Goal: Communication & Community: Answer question/provide support

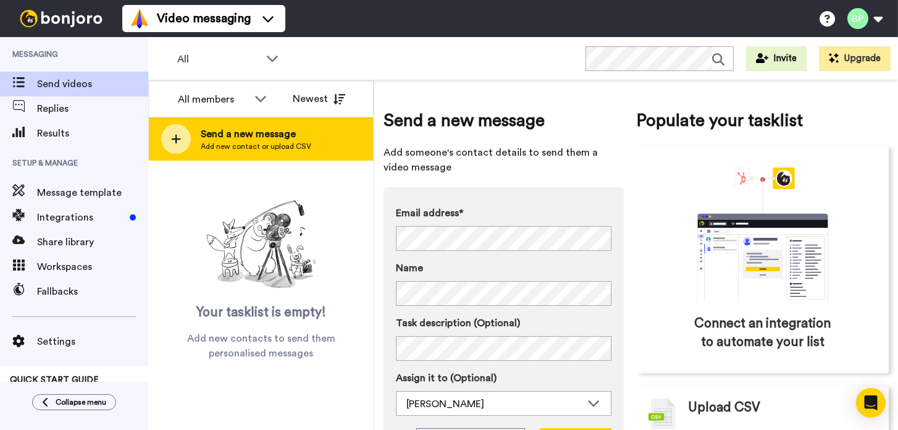
click at [252, 146] on span "Add new contact or upload CSV" at bounding box center [256, 146] width 111 height 10
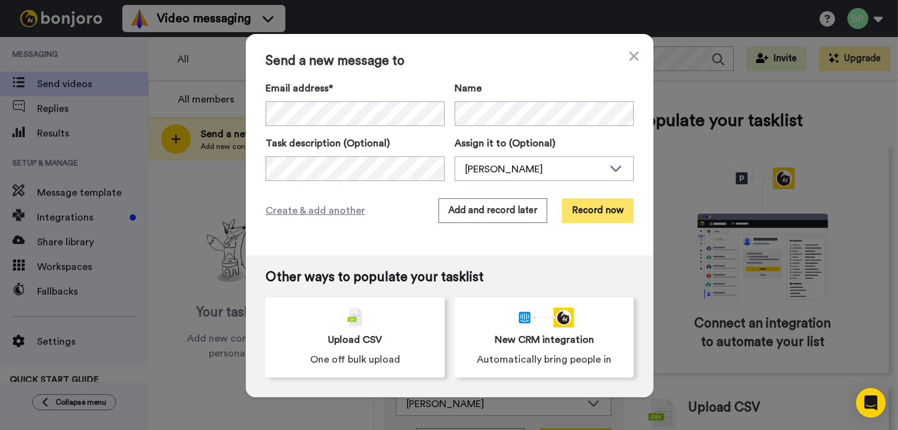
click at [596, 216] on button "Record now" at bounding box center [598, 210] width 72 height 25
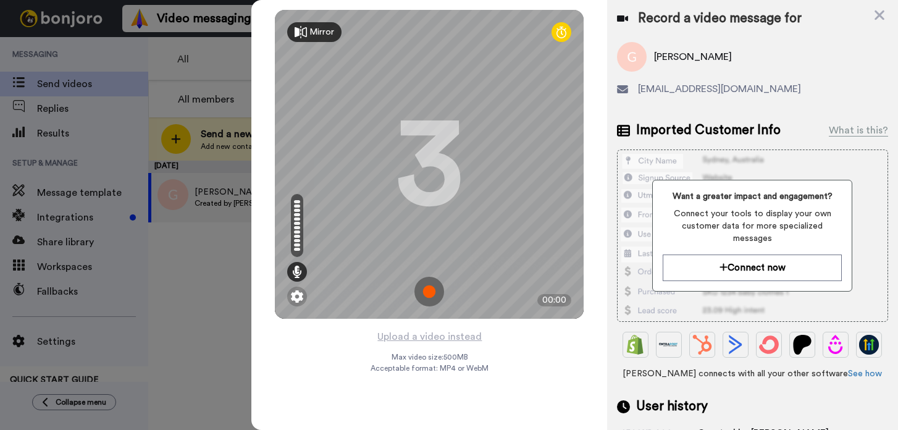
click at [431, 286] on img at bounding box center [429, 292] width 30 height 30
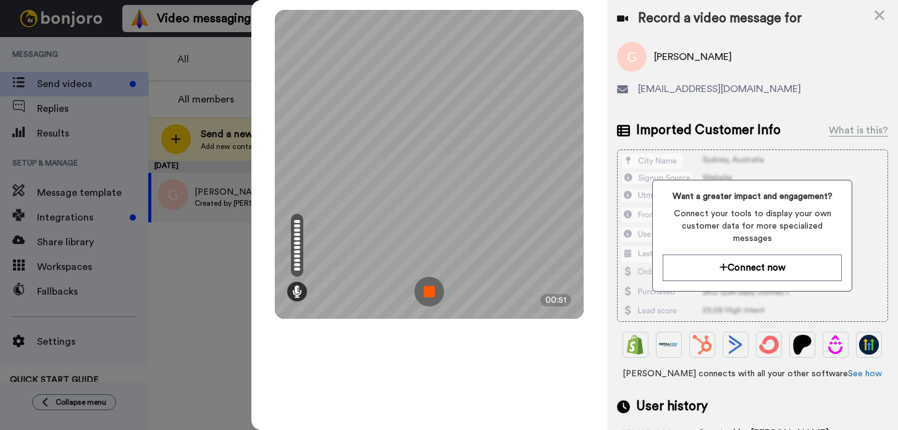
click at [426, 288] on img at bounding box center [429, 292] width 30 height 30
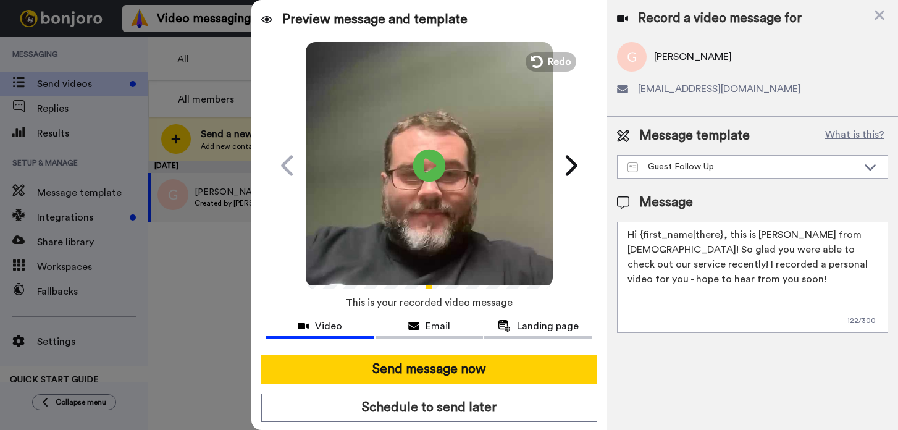
click at [422, 172] on icon at bounding box center [429, 165] width 33 height 33
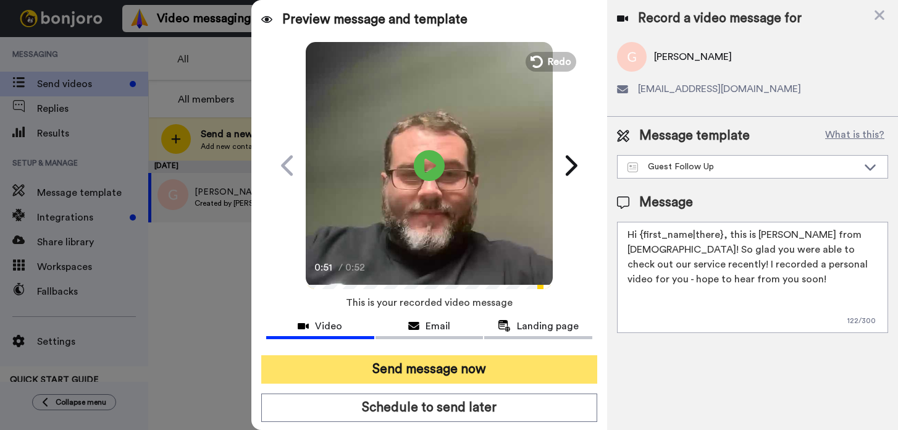
click at [443, 372] on button "Send message now" at bounding box center [429, 369] width 336 height 28
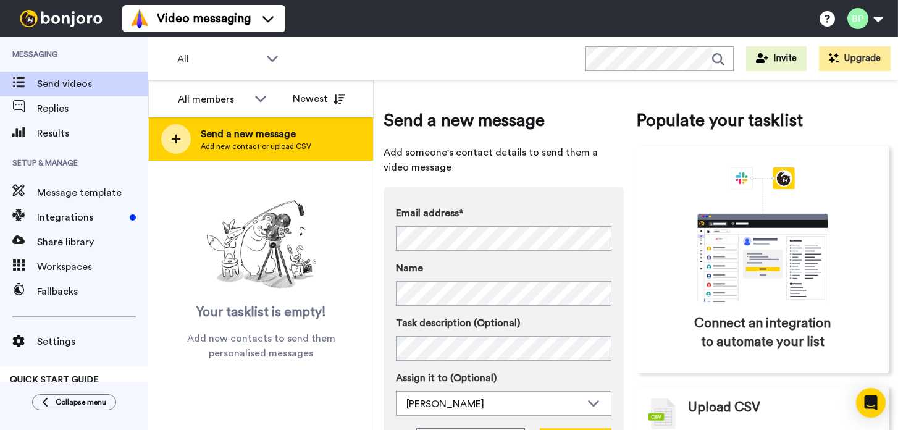
click at [243, 136] on span "Send a new message" at bounding box center [256, 134] width 111 height 15
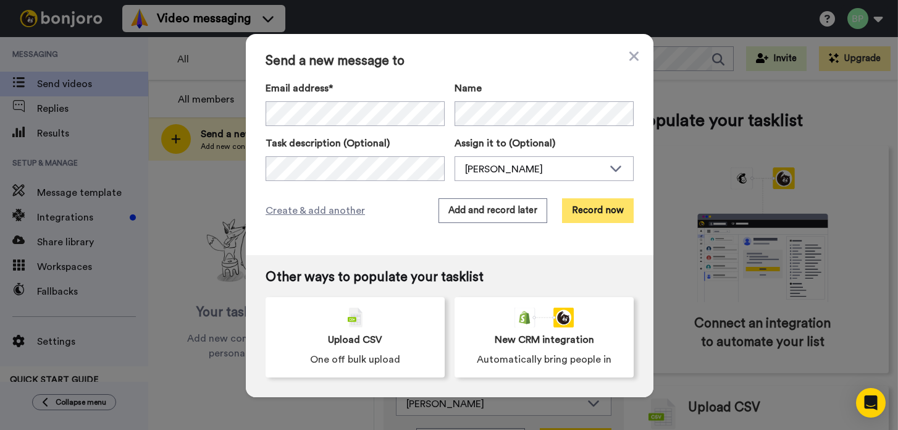
click at [596, 218] on button "Record now" at bounding box center [598, 210] width 72 height 25
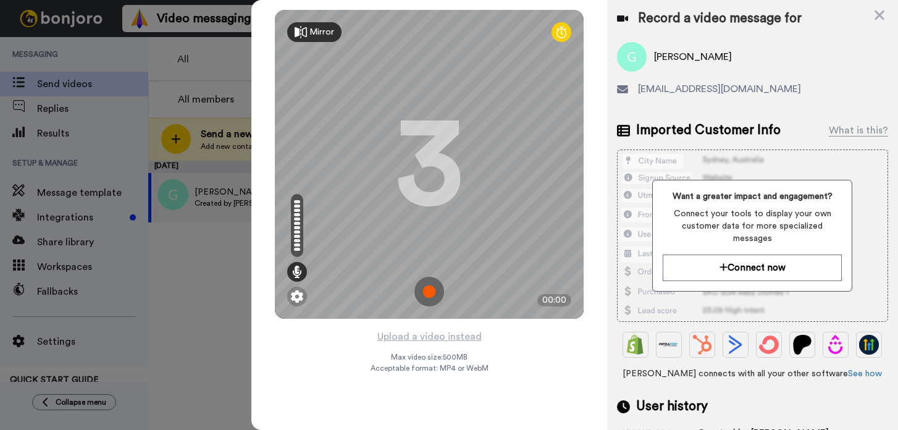
click at [425, 298] on img at bounding box center [429, 292] width 30 height 30
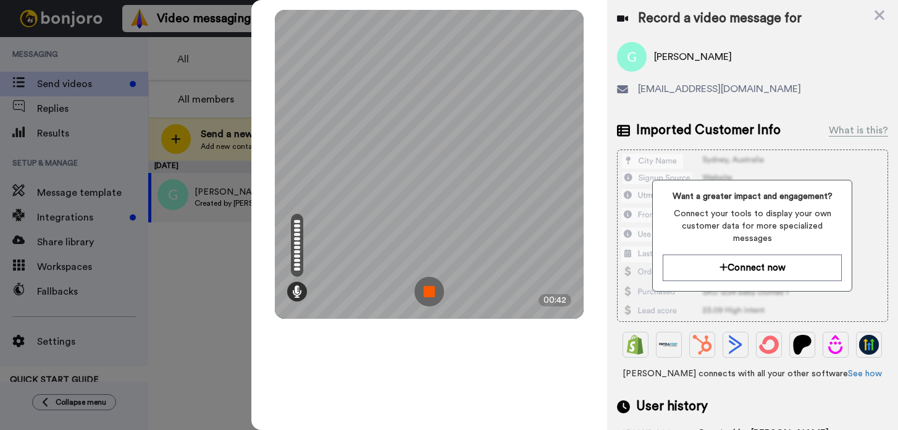
click at [429, 292] on img at bounding box center [429, 292] width 30 height 30
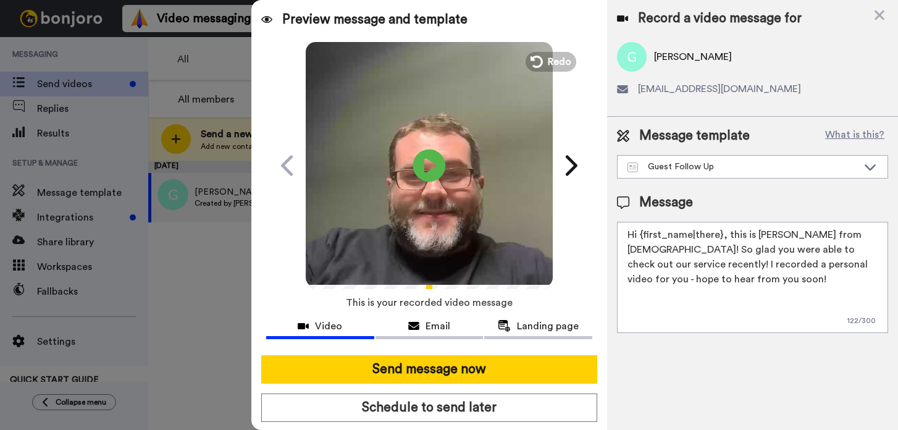
click at [430, 168] on icon "Play/Pause" at bounding box center [429, 165] width 33 height 59
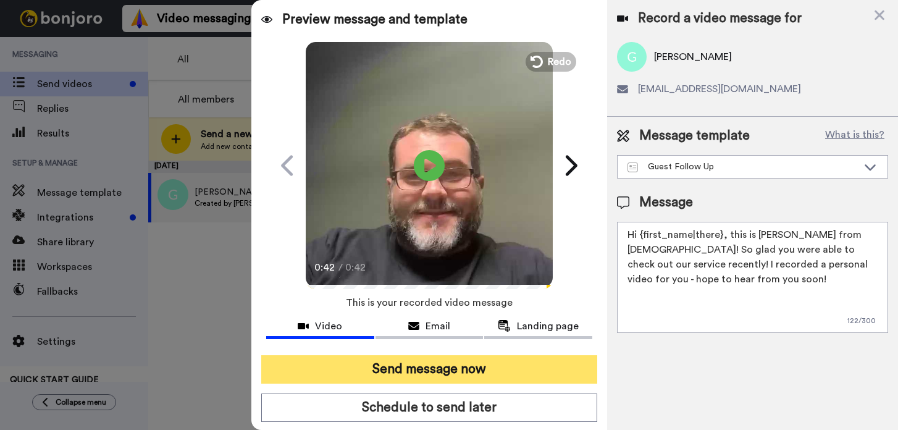
click at [466, 372] on button "Send message now" at bounding box center [429, 369] width 336 height 28
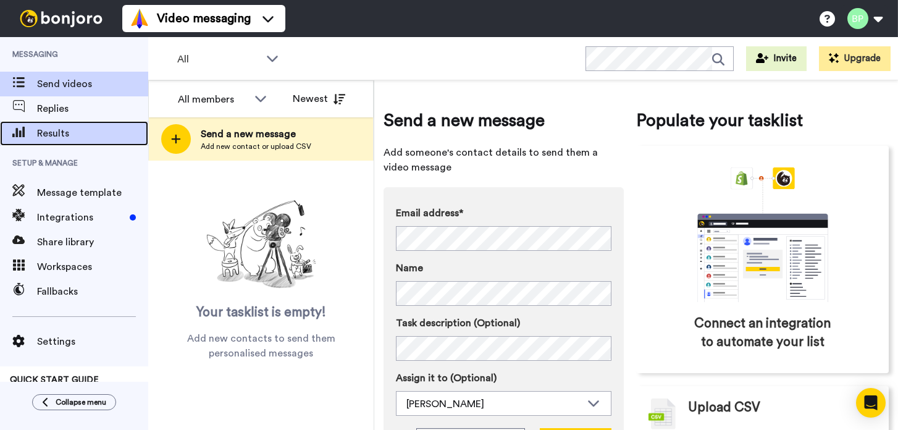
click at [59, 138] on span "Results" at bounding box center [92, 133] width 111 height 15
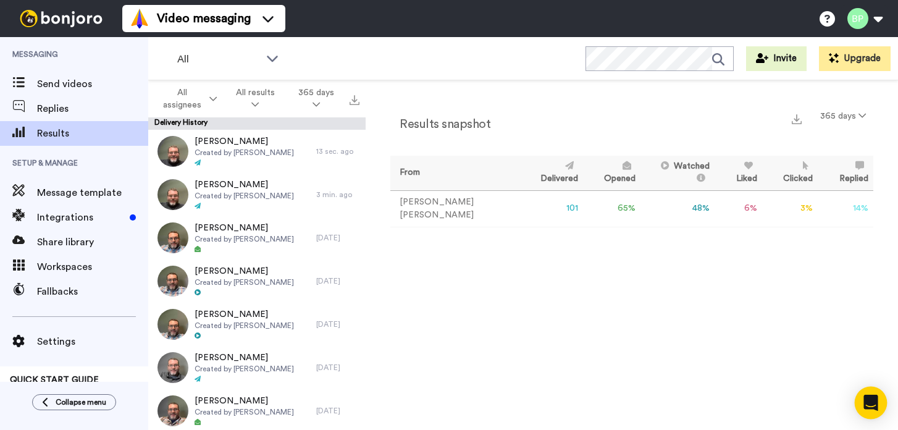
click at [872, 410] on div "Open Intercom Messenger" at bounding box center [871, 403] width 33 height 33
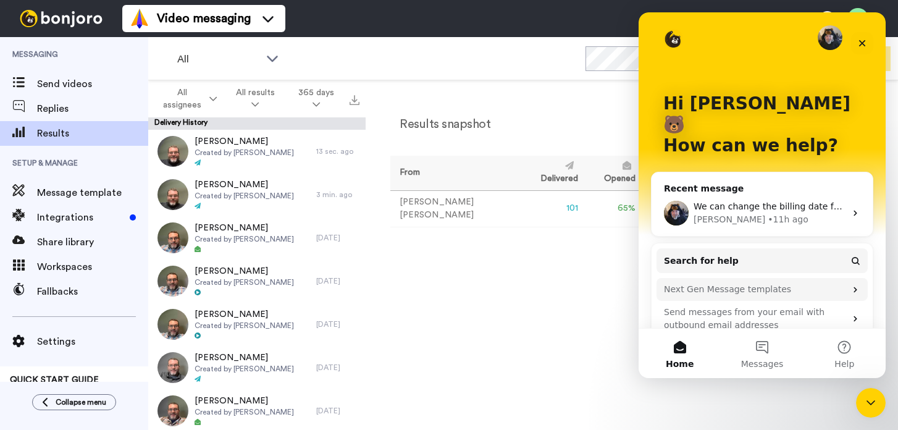
scroll to position [8, 0]
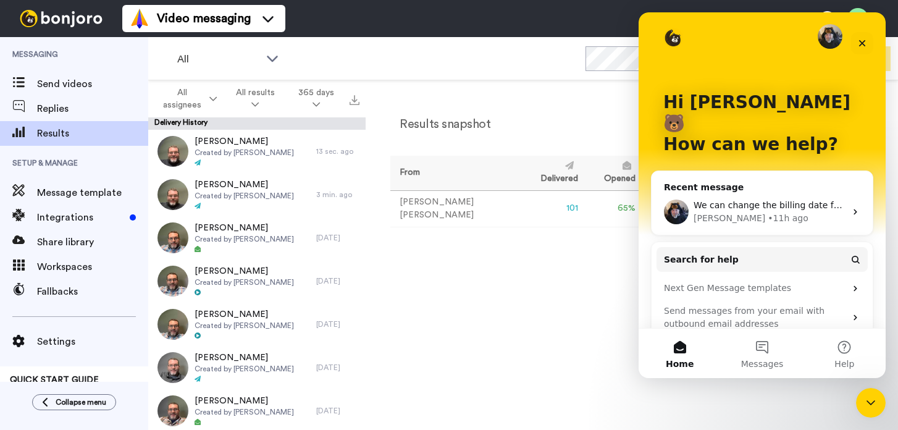
click at [810, 212] on div "[PERSON_NAME] • 11h ago" at bounding box center [769, 218] width 152 height 13
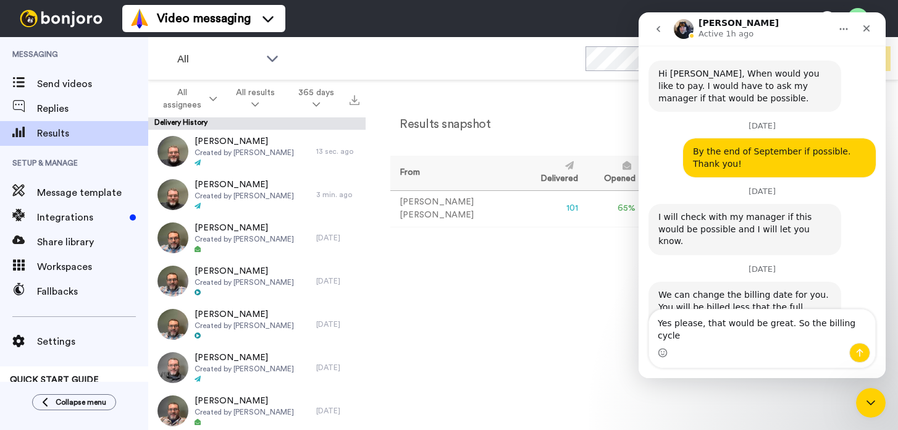
scroll to position [492, 0]
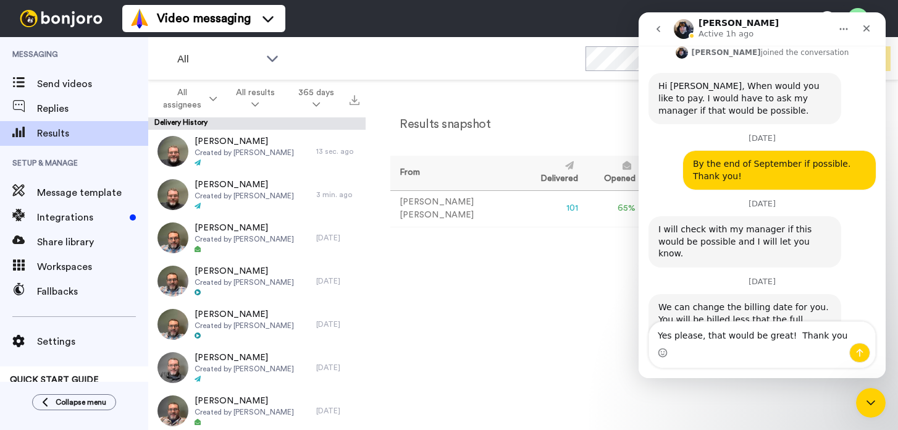
type textarea "Yes please, that would be great! Thank you!"
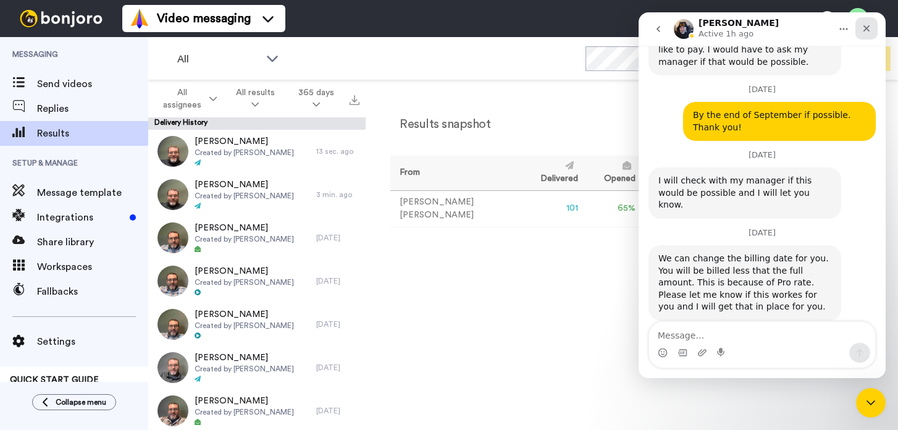
click at [866, 29] on icon "Close" at bounding box center [866, 28] width 7 height 7
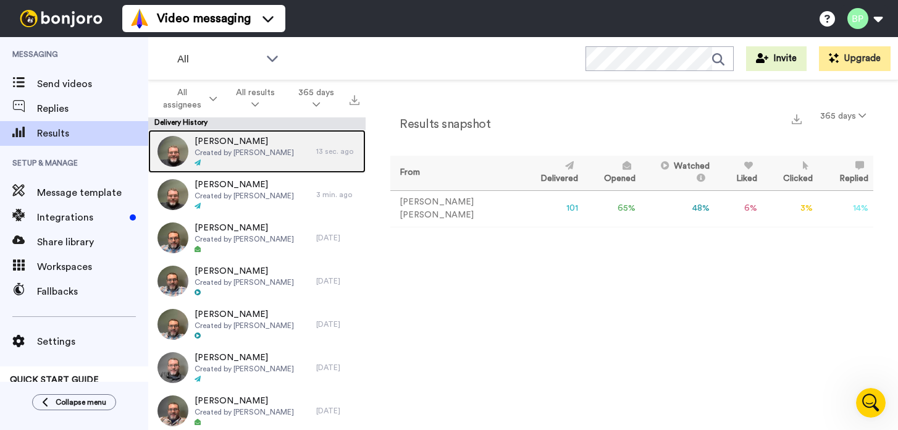
click at [219, 146] on span "[PERSON_NAME]" at bounding box center [243, 141] width 99 height 12
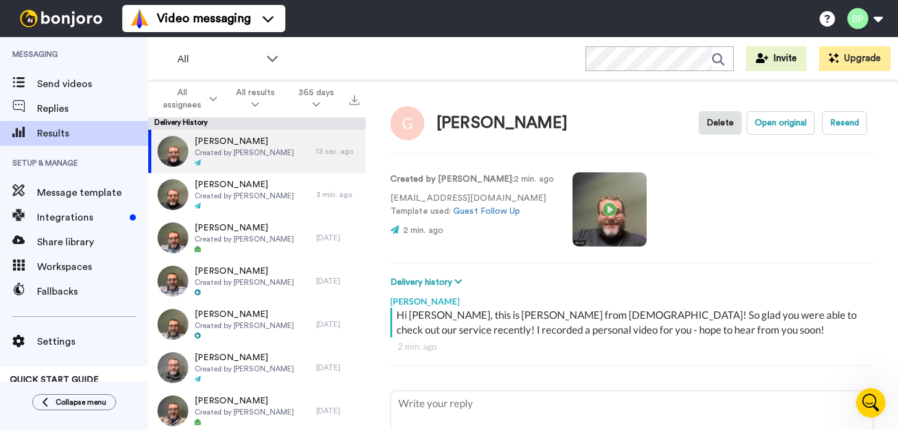
type textarea "x"
click at [85, 87] on span "Send videos" at bounding box center [92, 84] width 111 height 15
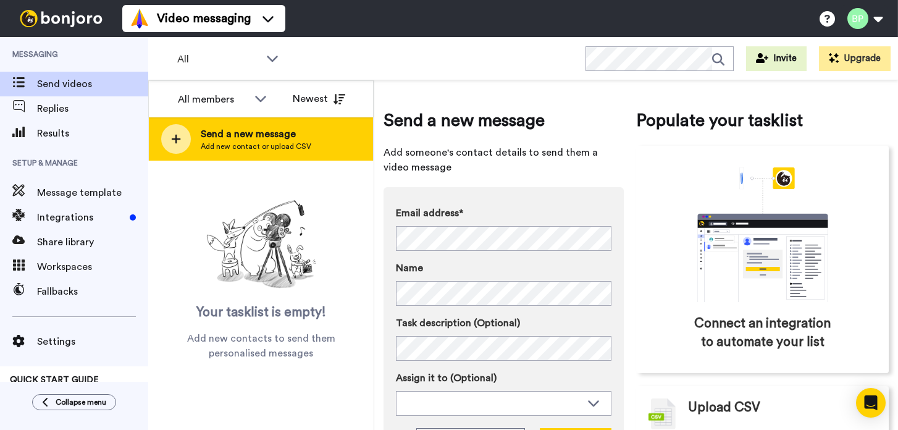
click at [270, 145] on span "Add new contact or upload CSV" at bounding box center [256, 146] width 111 height 10
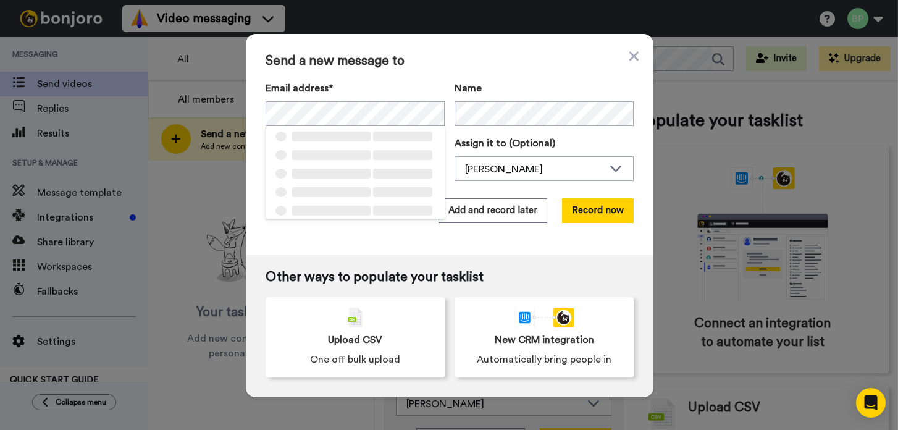
click at [384, 77] on div "Send a new message to Email address* ‌ ‌ ‌ ‌ ‌ ‌ ‌ ‌ ‌ ‌ ‌ ‌ ‌ ‌ ‌ Name Task de…" at bounding box center [450, 144] width 408 height 221
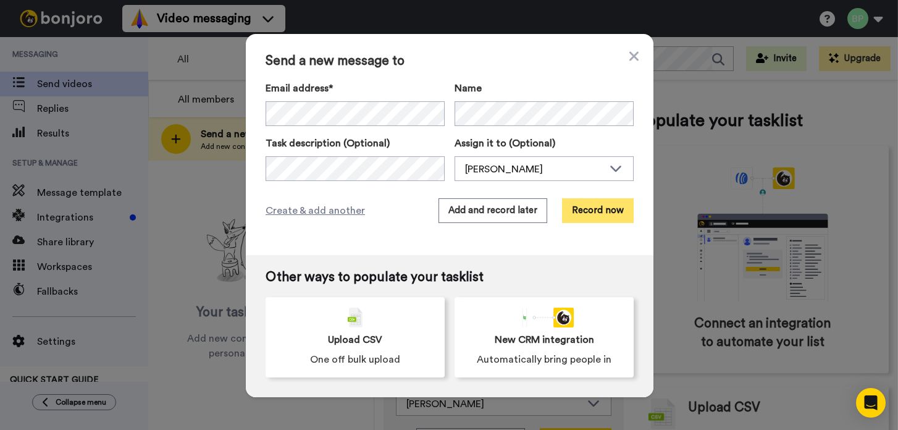
click at [587, 211] on button "Record now" at bounding box center [598, 210] width 72 height 25
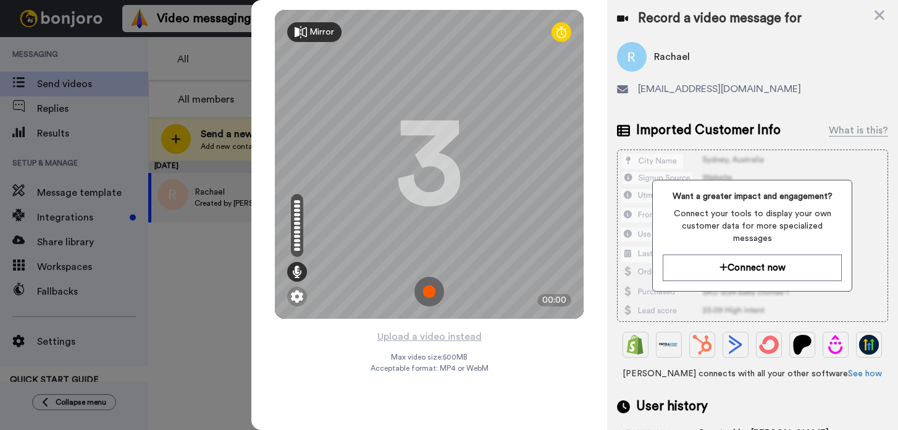
click at [421, 304] on img at bounding box center [429, 292] width 30 height 30
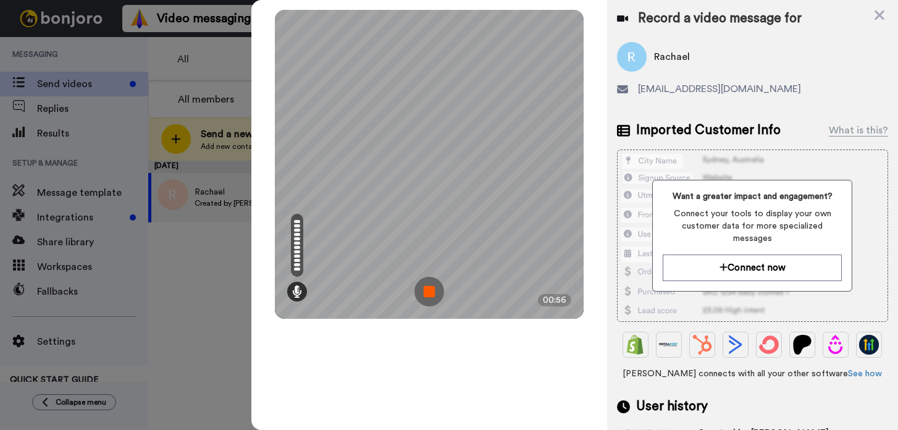
click at [432, 285] on img at bounding box center [429, 292] width 30 height 30
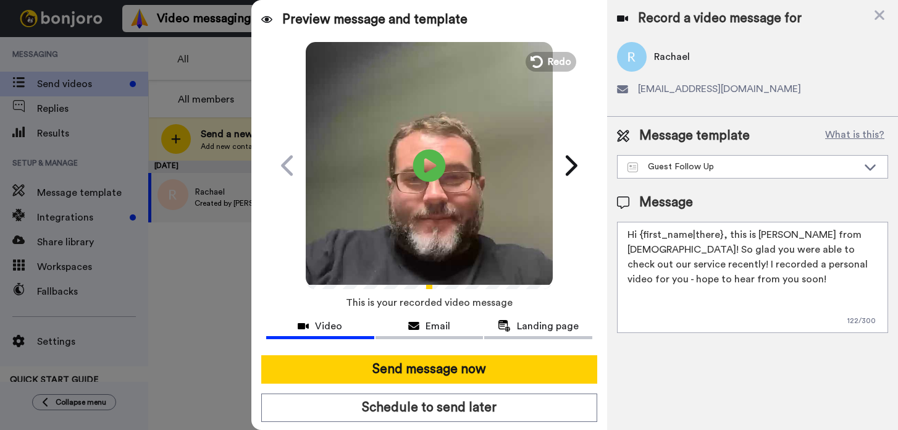
click at [427, 161] on icon "Play/Pause" at bounding box center [429, 165] width 33 height 59
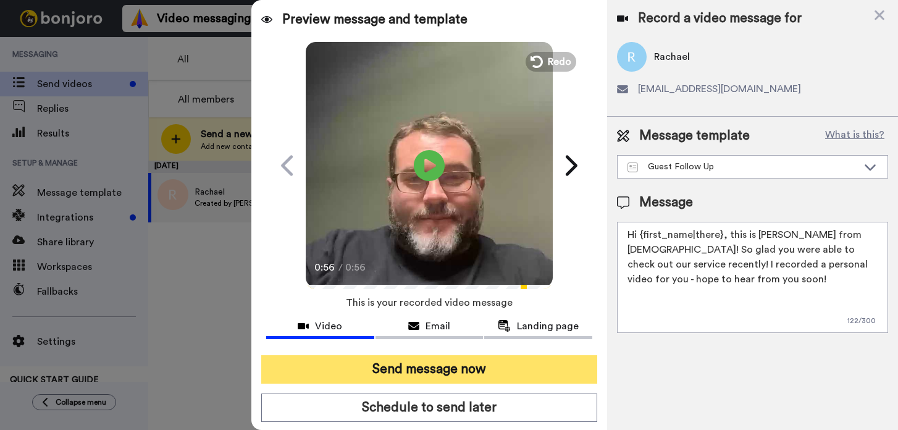
click at [423, 363] on button "Send message now" at bounding box center [429, 369] width 336 height 28
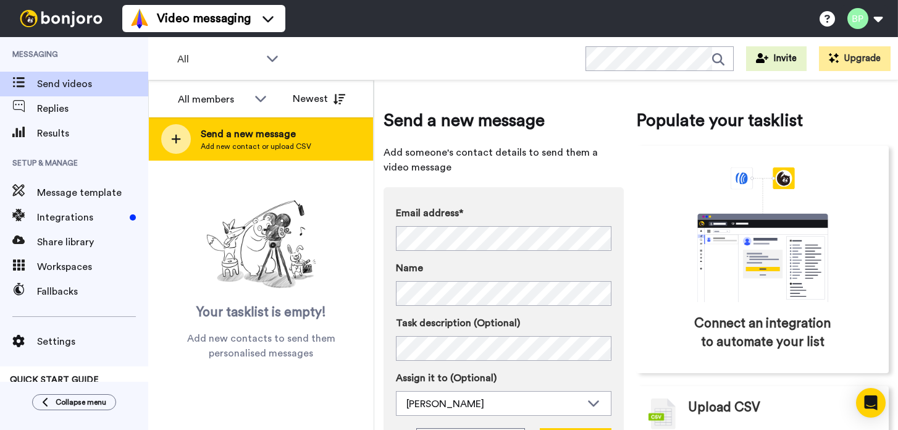
click at [306, 141] on span "Add new contact or upload CSV" at bounding box center [256, 146] width 111 height 10
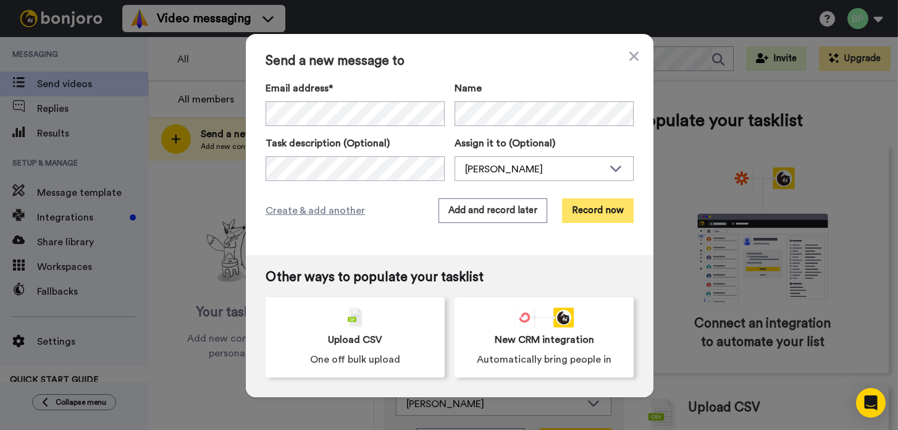
click at [584, 219] on button "Record now" at bounding box center [598, 210] width 72 height 25
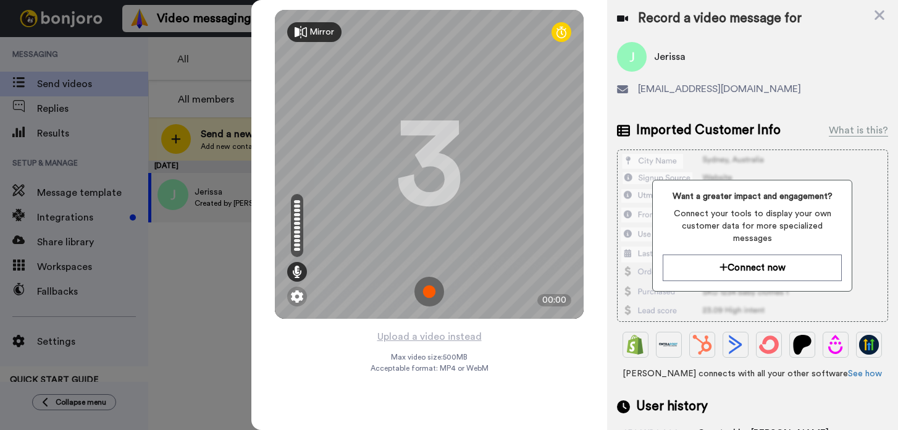
click at [429, 283] on img at bounding box center [429, 292] width 30 height 30
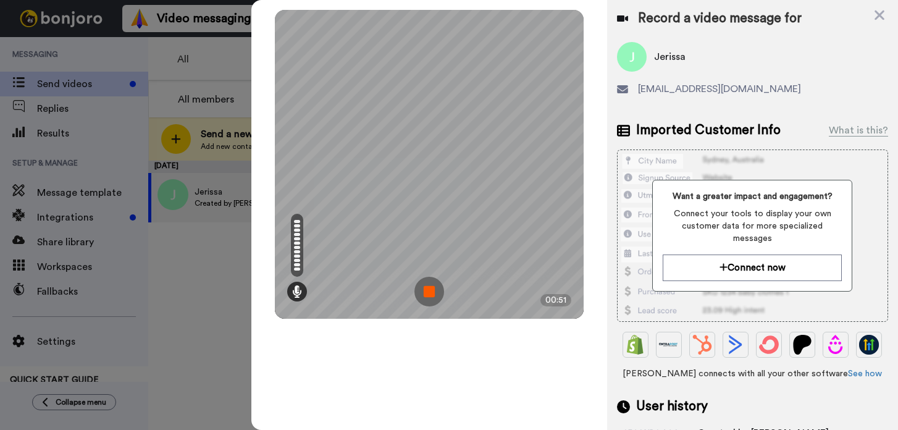
click at [429, 283] on img at bounding box center [429, 292] width 30 height 30
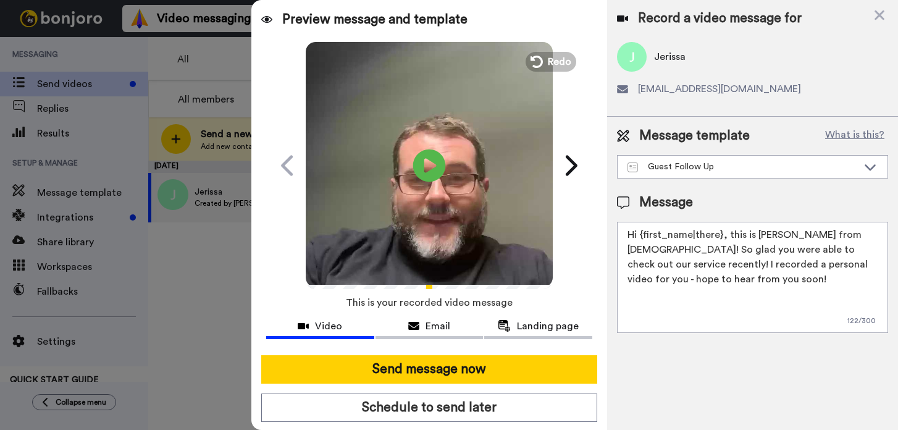
click at [437, 155] on icon at bounding box center [429, 165] width 33 height 33
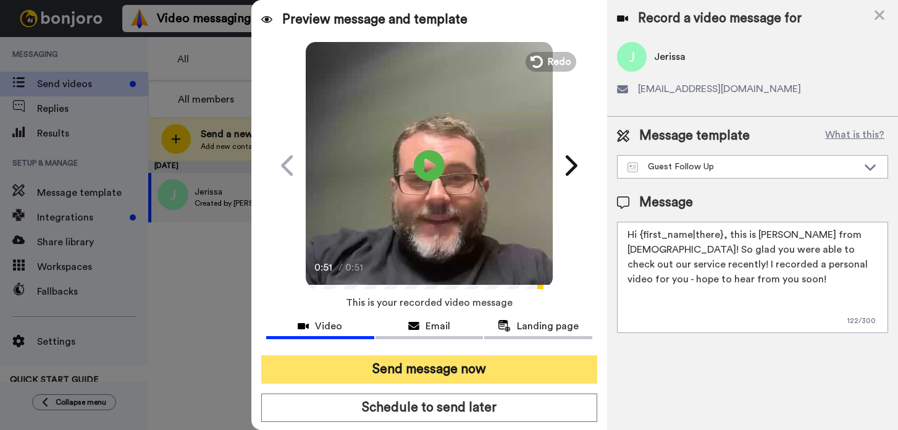
click at [477, 370] on button "Send message now" at bounding box center [429, 369] width 336 height 28
